Goal: Find contact information: Find contact information

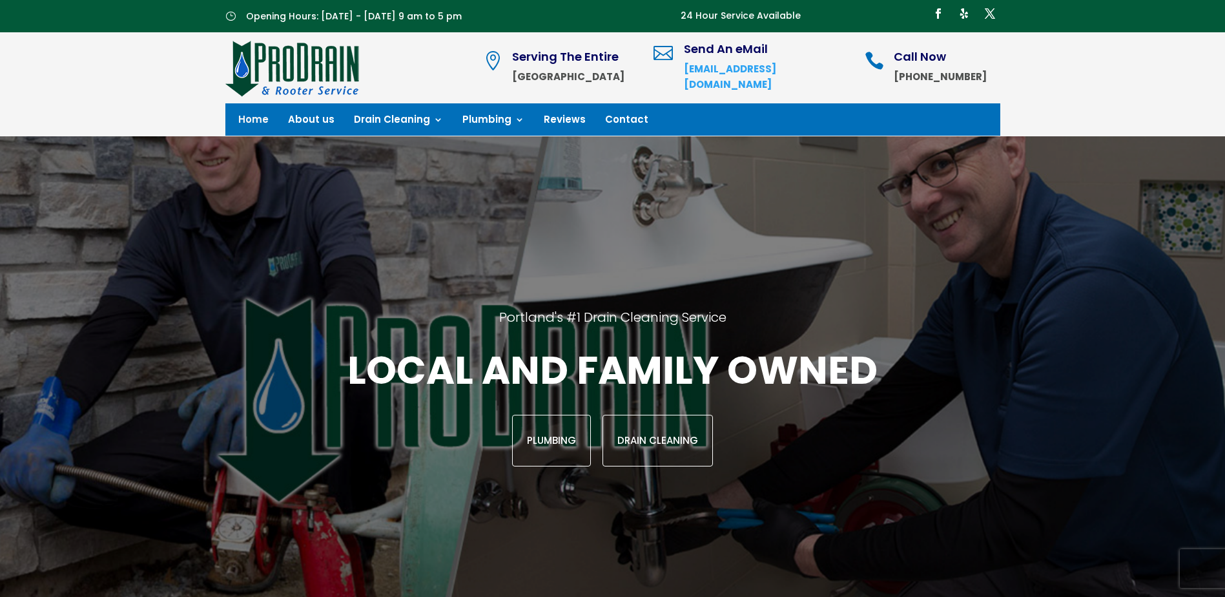
click at [776, 77] on strong "[EMAIL_ADDRESS][DOMAIN_NAME]" at bounding box center [730, 76] width 92 height 29
click at [333, 254] on div "Portland's #1 Drain Cleaning Service Local and family owned Plumbing Drain Clea…" at bounding box center [613, 387] width 1078 height 502
click at [256, 118] on link "Home" at bounding box center [253, 122] width 30 height 14
click at [311, 115] on link "About us" at bounding box center [311, 122] width 46 height 14
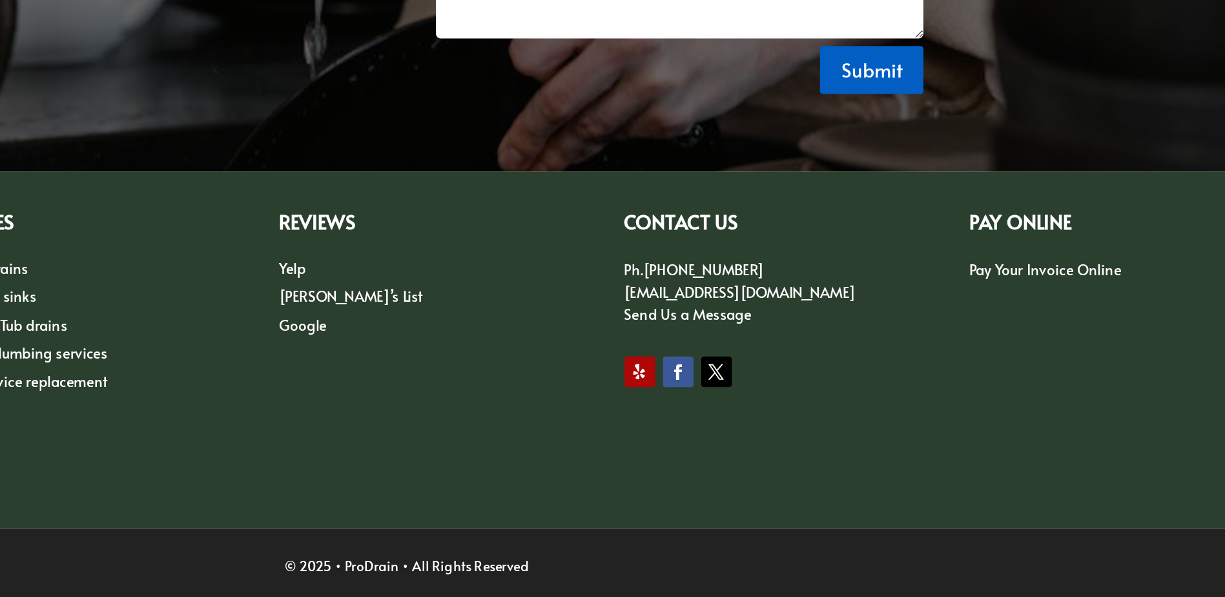
scroll to position [1816, 0]
click at [812, 394] on link "[EMAIL_ADDRESS][DOMAIN_NAME]" at bounding box center [837, 391] width 156 height 14
click at [906, 435] on div "CONTACT US Ph. 503-533-0430 office@prodrainpdx.com Send Us a Message Follow Fol…" at bounding box center [845, 397] width 172 height 123
